Goal: Information Seeking & Learning: Learn about a topic

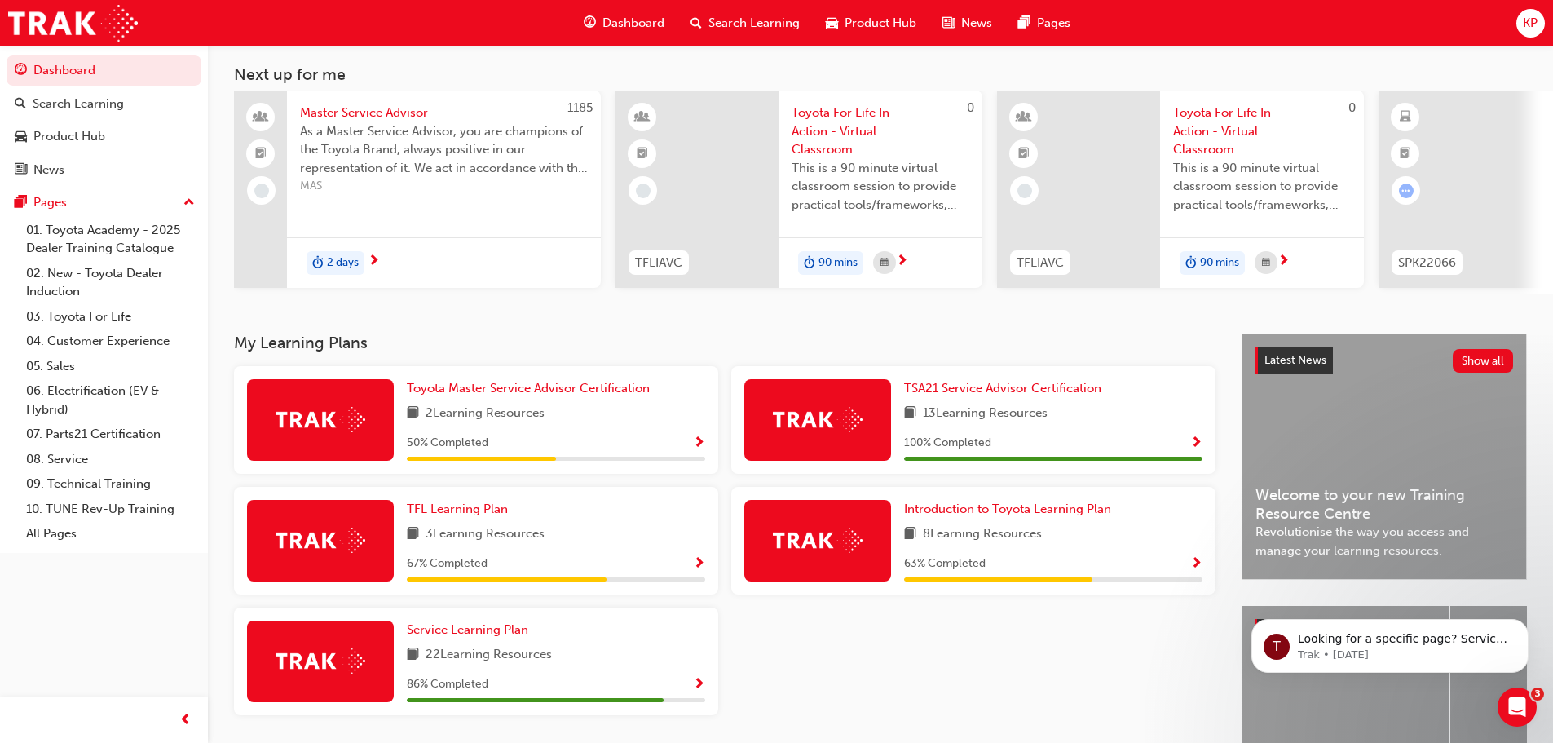
scroll to position [163, 0]
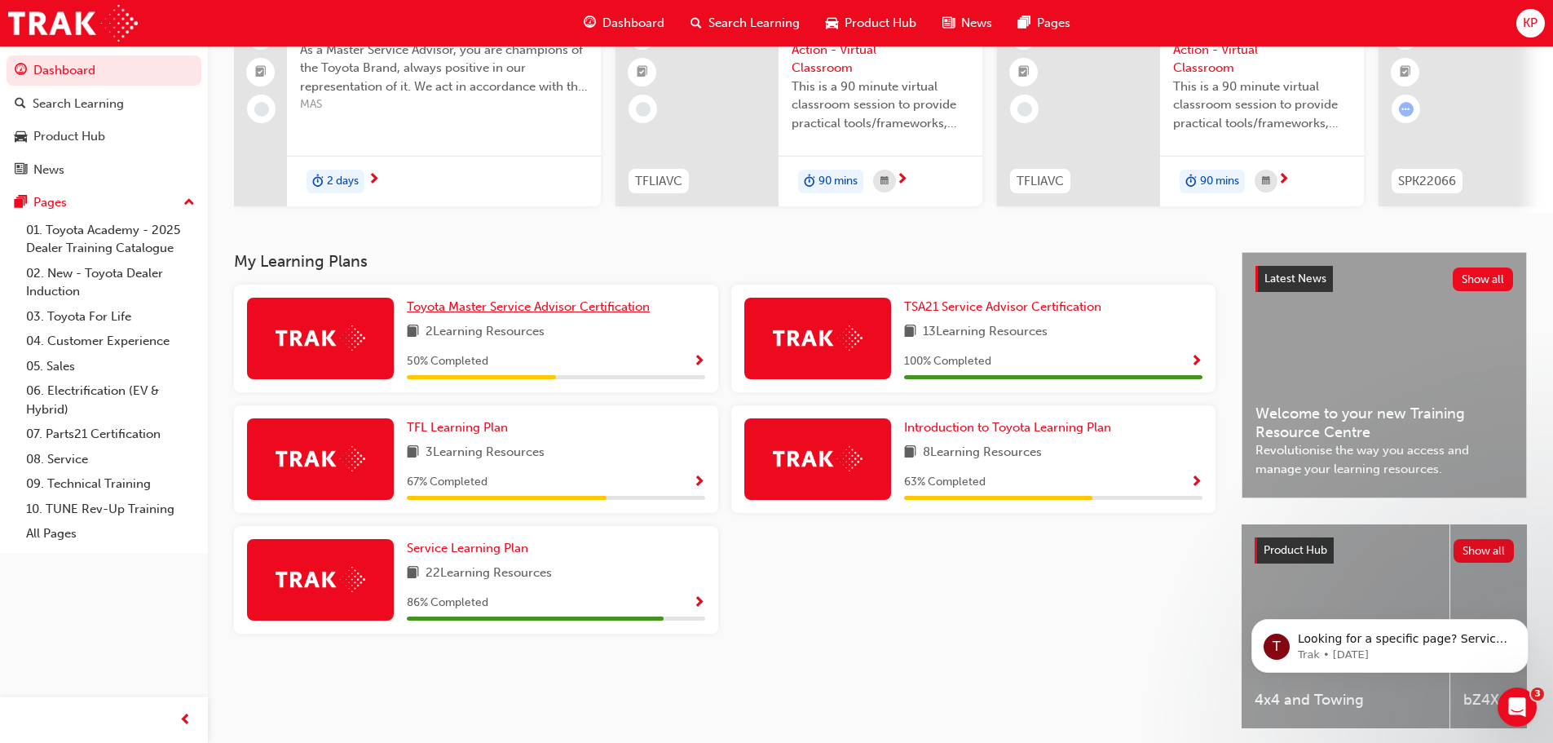
drag, startPoint x: 559, startPoint y: 307, endPoint x: 582, endPoint y: 317, distance: 25.2
click at [559, 307] on span "Toyota Master Service Advisor Certification" at bounding box center [528, 306] width 243 height 15
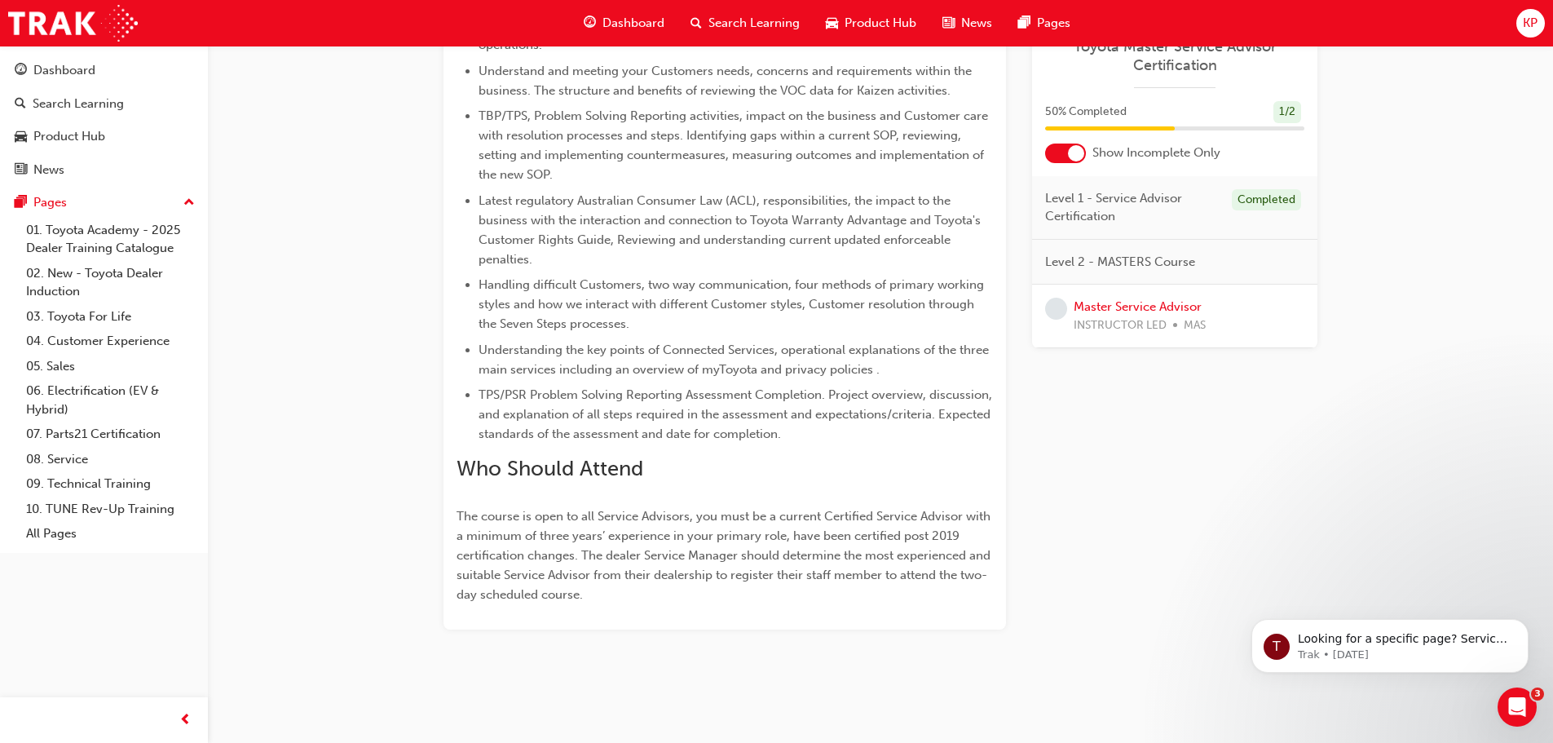
scroll to position [677, 0]
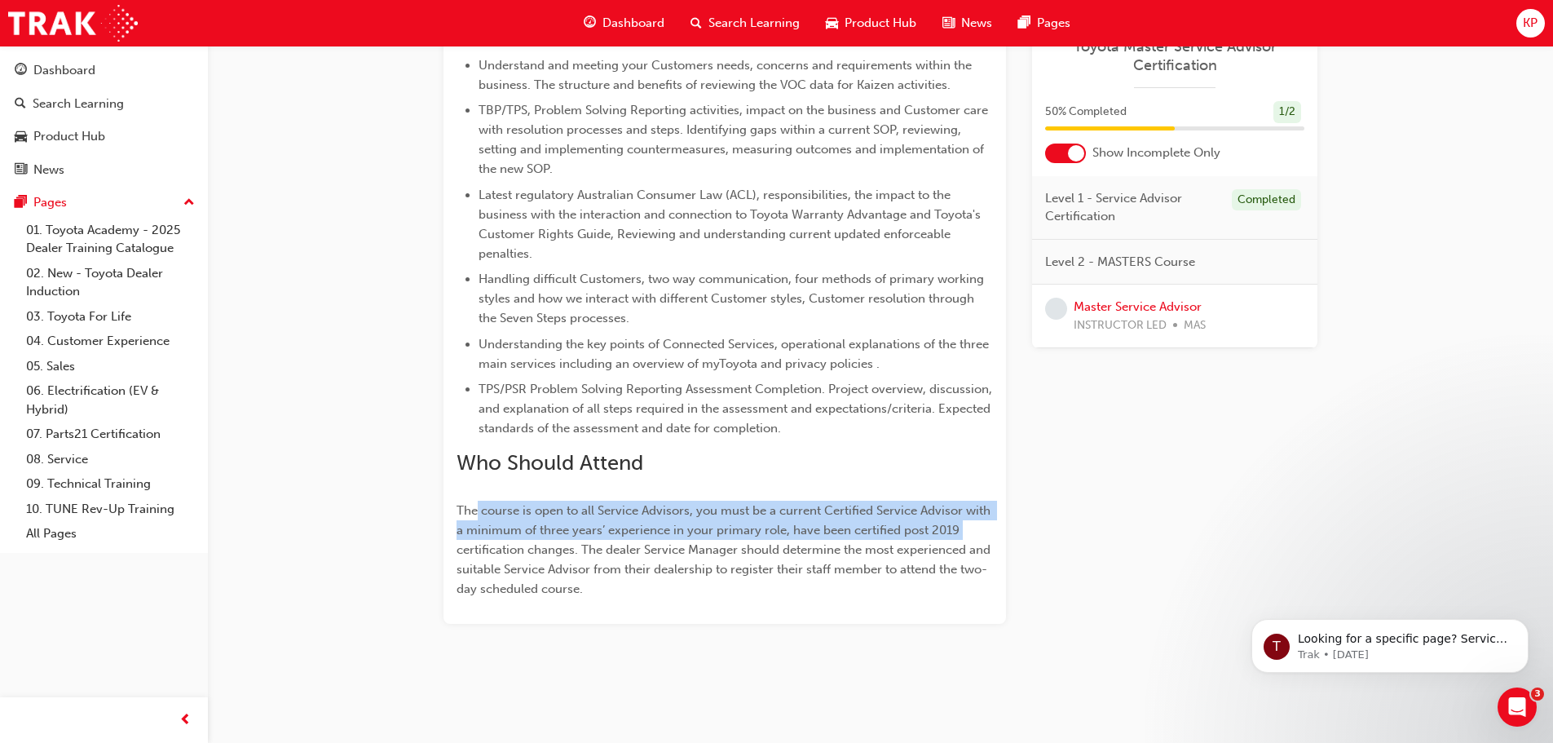
drag, startPoint x: 484, startPoint y: 508, endPoint x: 960, endPoint y: 539, distance: 477.2
click at [960, 539] on p "The course is open to all Service Advisors, you must be a current Certified Ser…" at bounding box center [725, 550] width 537 height 98
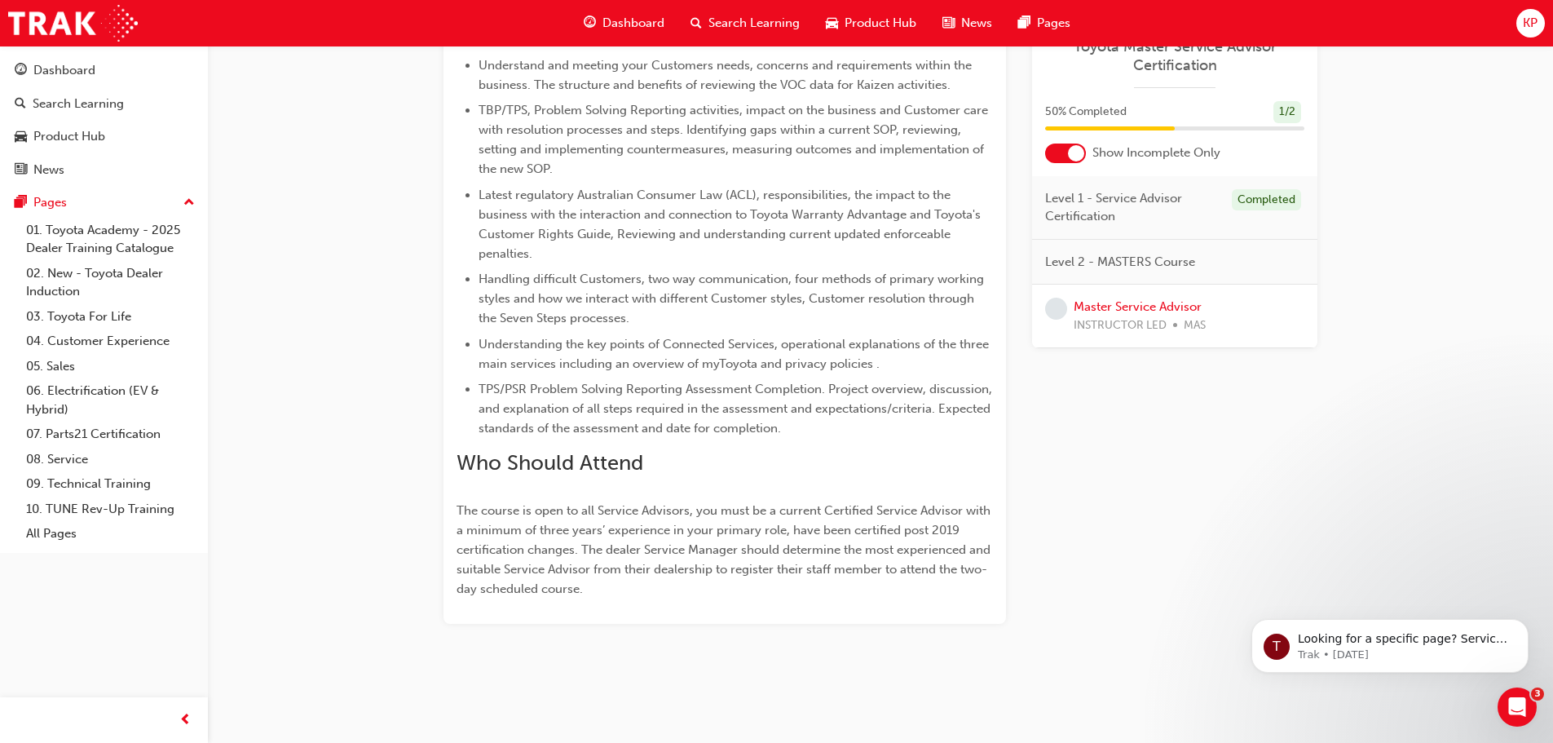
click at [884, 557] on span "The course is open to all Service Advisors, you must be a current Certified Ser…" at bounding box center [725, 549] width 537 height 93
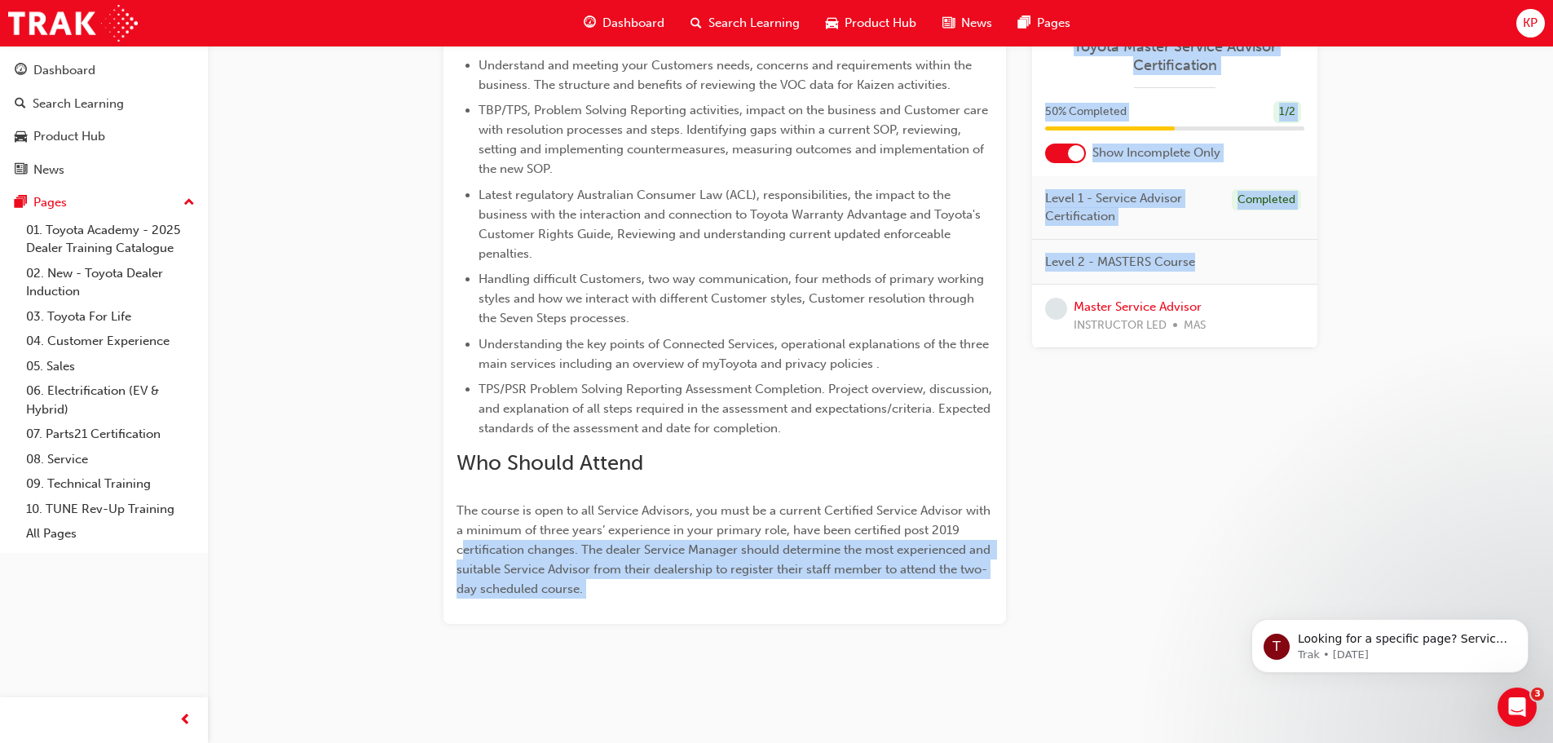
drag, startPoint x: 475, startPoint y: 550, endPoint x: 1035, endPoint y: 576, distance: 560.8
click at [1035, 576] on div "Toyota Master Service Advisor Certification Learning search page Learning plan …" at bounding box center [881, 16] width 874 height 1216
click at [592, 590] on p "The course is open to all Service Advisors, you must be a current Certified Ser…" at bounding box center [725, 550] width 537 height 98
click at [567, 578] on p "The course is open to all Service Advisors, you must be a current Certified Ser…" at bounding box center [725, 550] width 537 height 98
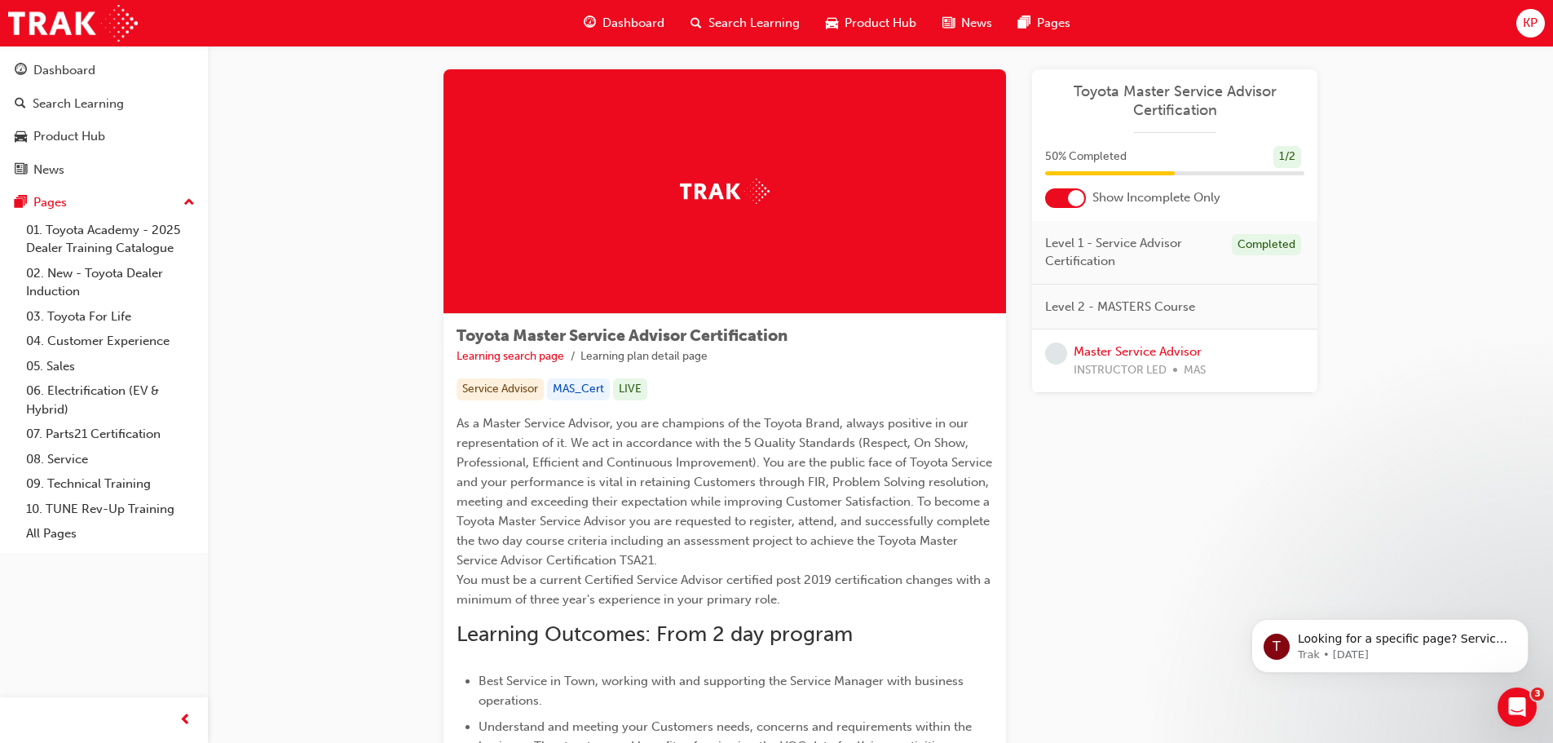
scroll to position [0, 0]
